Goal: Transaction & Acquisition: Purchase product/service

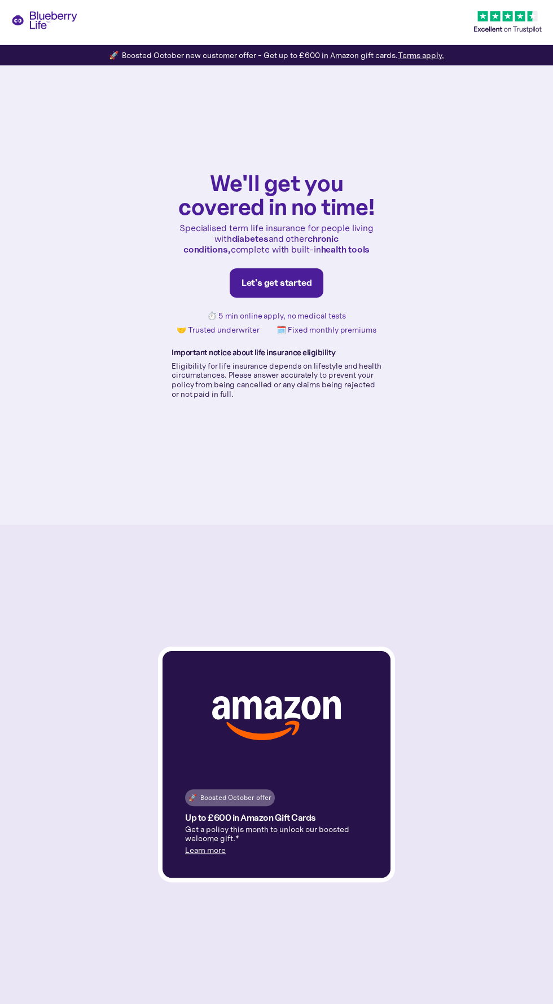
click at [306, 858] on div "🚀 Boosted October offer Up to £600 in Amazon Gift Cards Get a policy this month…" at bounding box center [276, 825] width 228 height 107
click at [285, 772] on div at bounding box center [276, 711] width 228 height 120
